Goal: Information Seeking & Learning: Learn about a topic

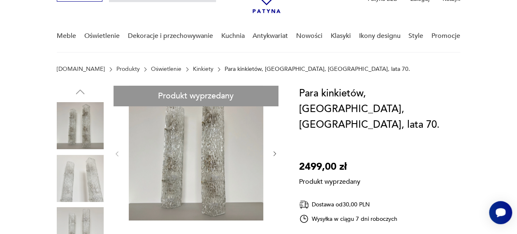
scroll to position [61, 0]
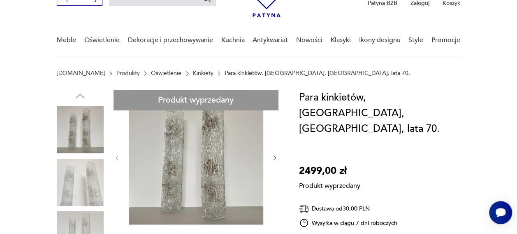
scroll to position [0, 0]
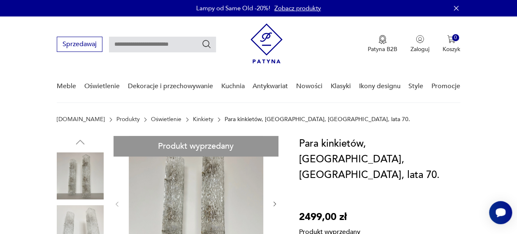
click at [150, 42] on input "text" at bounding box center [162, 45] width 107 height 16
type input "******"
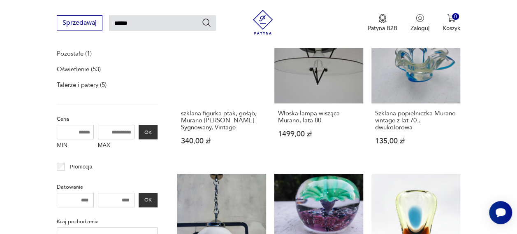
scroll to position [30, 0]
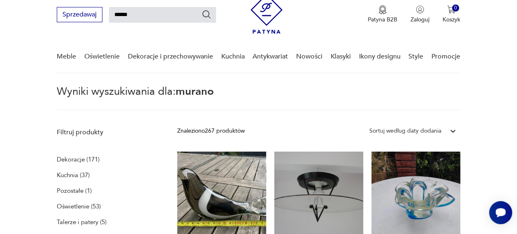
click at [63, 204] on p "Oświetlenie (53)" at bounding box center [79, 206] width 44 height 12
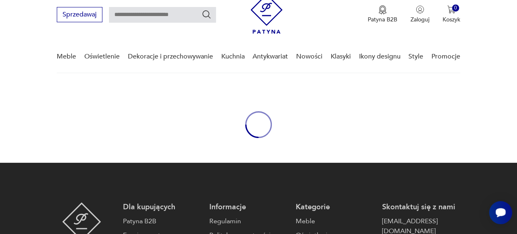
type input "******"
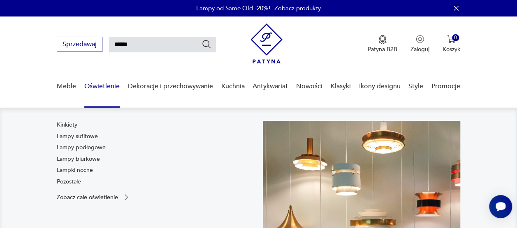
click at [115, 88] on link "Oświetlenie" at bounding box center [101, 86] width 35 height 32
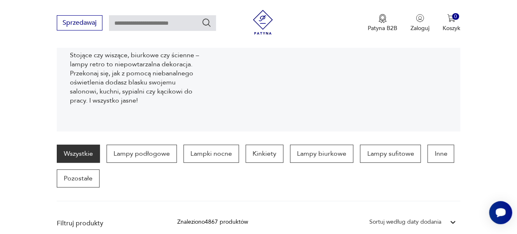
scroll to position [194, 0]
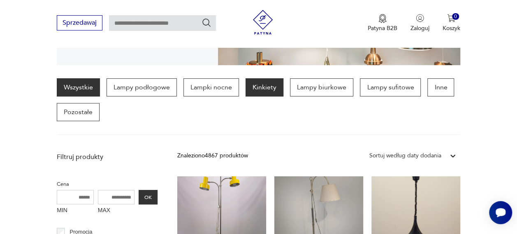
click at [263, 86] on p "Kinkiety" at bounding box center [265, 87] width 38 height 18
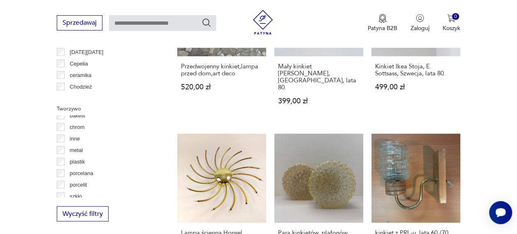
scroll to position [21, 0]
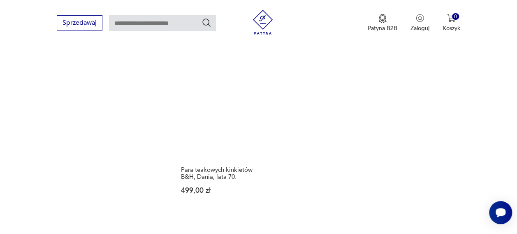
scroll to position [1154, 0]
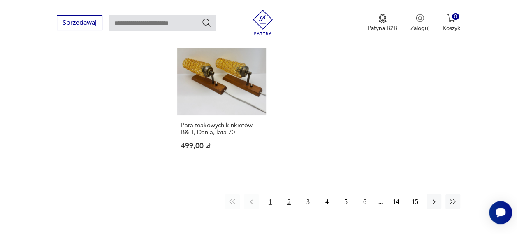
click at [288, 194] on button "2" at bounding box center [289, 201] width 15 height 15
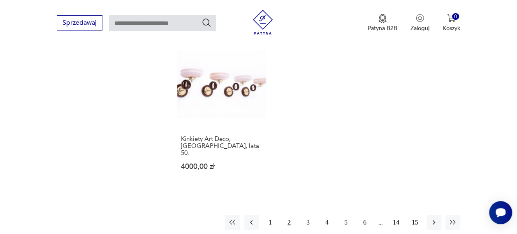
scroll to position [1199, 0]
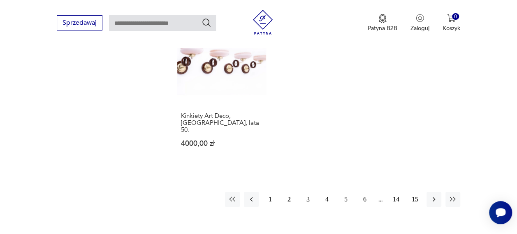
click at [311, 192] on button "3" at bounding box center [308, 199] width 15 height 15
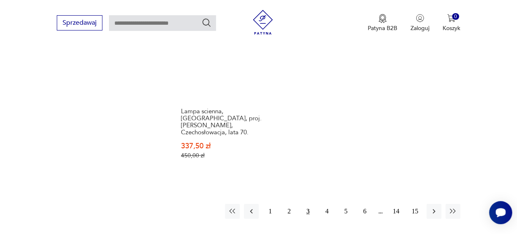
scroll to position [1231, 0]
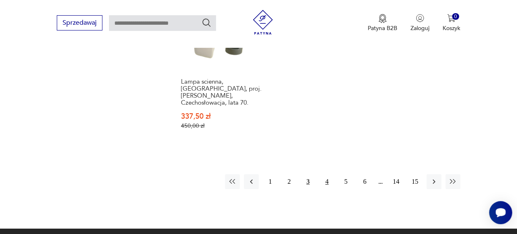
click at [325, 174] on button "4" at bounding box center [327, 181] width 15 height 15
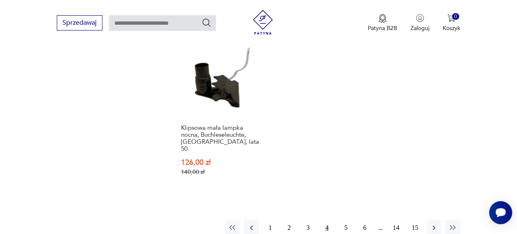
scroll to position [1238, 0]
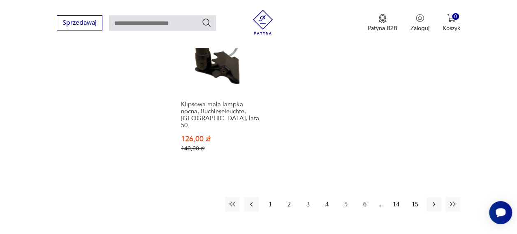
click at [346, 197] on button "5" at bounding box center [346, 204] width 15 height 15
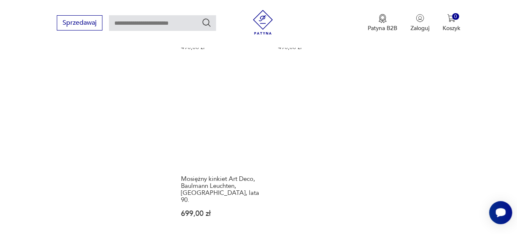
scroll to position [1230, 0]
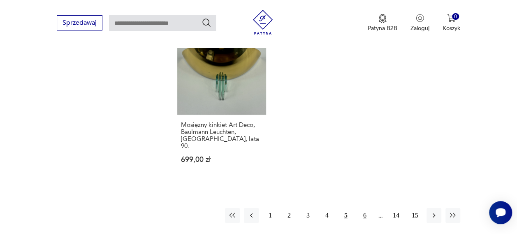
click at [364, 208] on button "6" at bounding box center [365, 215] width 15 height 15
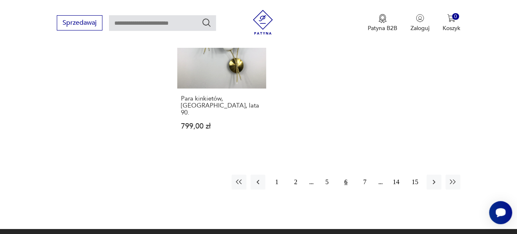
scroll to position [1232, 0]
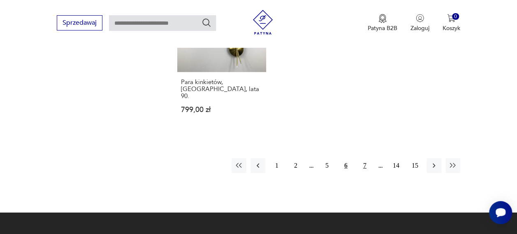
click at [369, 158] on button "7" at bounding box center [365, 165] width 15 height 15
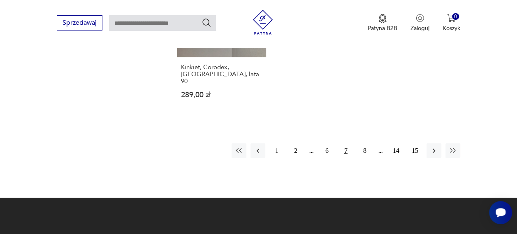
scroll to position [1247, 0]
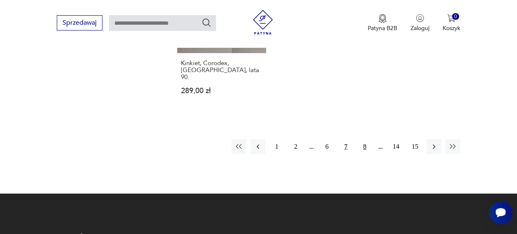
click at [365, 139] on button "8" at bounding box center [365, 146] width 15 height 15
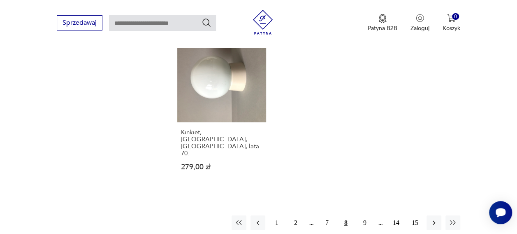
scroll to position [1166, 0]
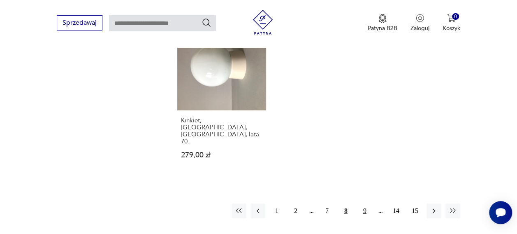
click at [363, 203] on button "9" at bounding box center [365, 210] width 15 height 15
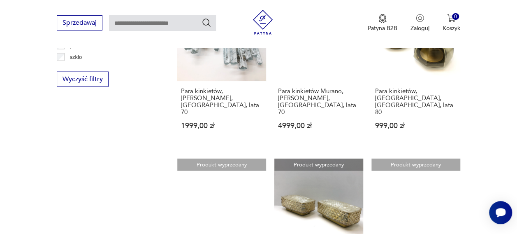
scroll to position [907, 0]
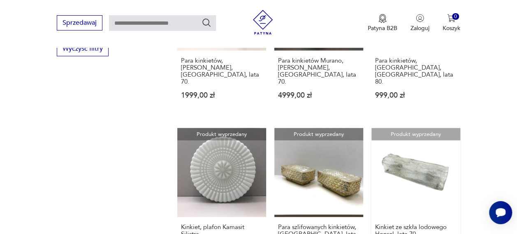
click at [424, 128] on link "Produkt wyprzedany Kinkiet ze szkła lodowego Honsel, lata 70. 530,00 zł" at bounding box center [416, 204] width 89 height 153
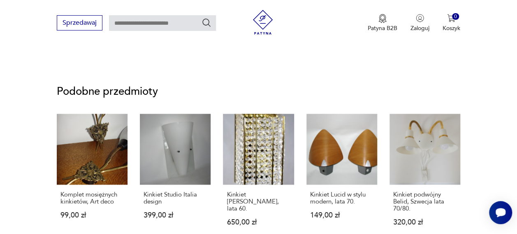
scroll to position [823, 0]
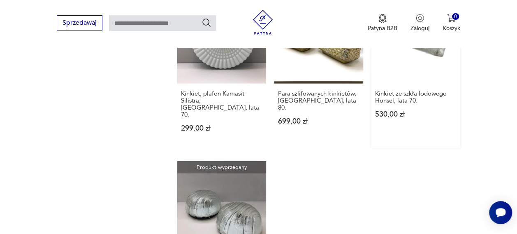
scroll to position [1178, 0]
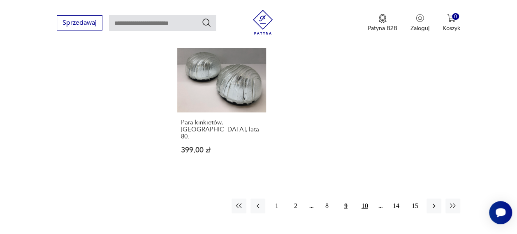
click at [363, 198] on button "10" at bounding box center [365, 205] width 15 height 15
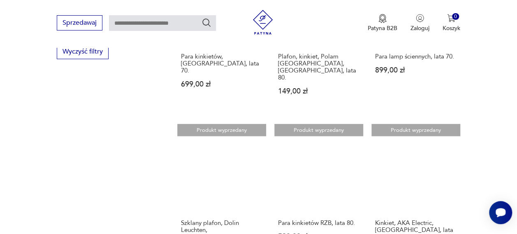
scroll to position [1041, 0]
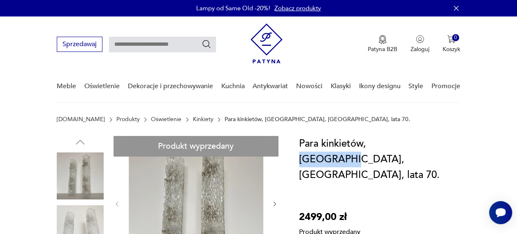
drag, startPoint x: 372, startPoint y: 142, endPoint x: 417, endPoint y: 147, distance: 44.8
click at [417, 147] on h1 "Para kinkietów, [GEOGRAPHIC_DATA], [GEOGRAPHIC_DATA], lata 70." at bounding box center [379, 159] width 161 height 47
copy h1 "Hillebrand"
